Goal: Find specific page/section: Find specific page/section

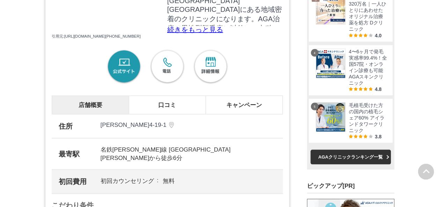
scroll to position [628, 0]
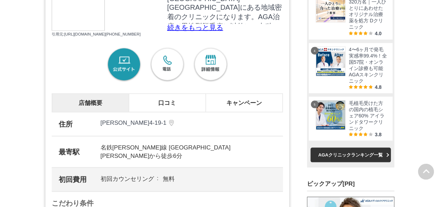
click at [166, 112] on li "口コミ" at bounding box center [167, 103] width 77 height 18
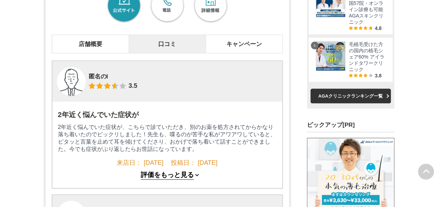
scroll to position [698, 0]
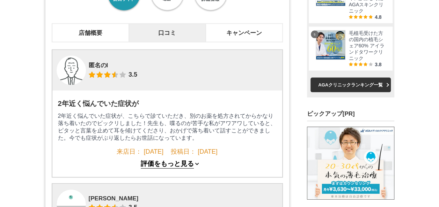
click at [240, 42] on li "キャンペーン" at bounding box center [244, 33] width 77 height 18
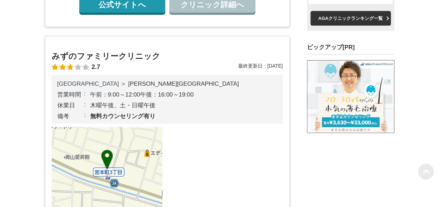
scroll to position [768, 0]
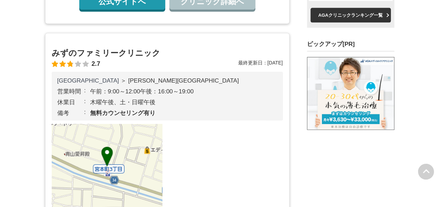
click at [140, 10] on link "公式サイトへ" at bounding box center [122, 2] width 86 height 16
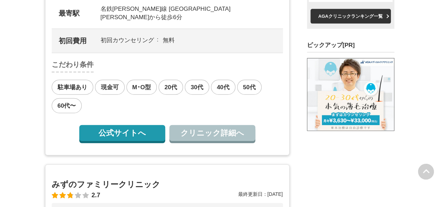
scroll to position [768, 0]
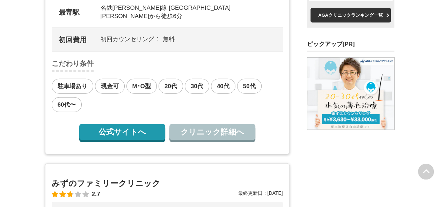
click at [218, 140] on link "クリニック詳細へ" at bounding box center [212, 132] width 86 height 16
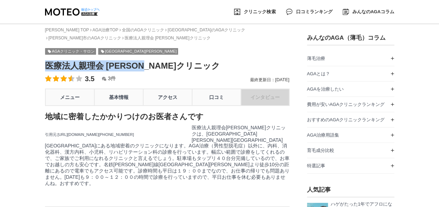
drag, startPoint x: 165, startPoint y: 69, endPoint x: 46, endPoint y: 64, distance: 119.4
click at [46, 64] on h1 "医療法人親理会 [PERSON_NAME]クリニック" at bounding box center [167, 65] width 244 height 11
copy h1 "医療法人親理会 [PERSON_NAME]クリニック"
